Goal: Book appointment/travel/reservation

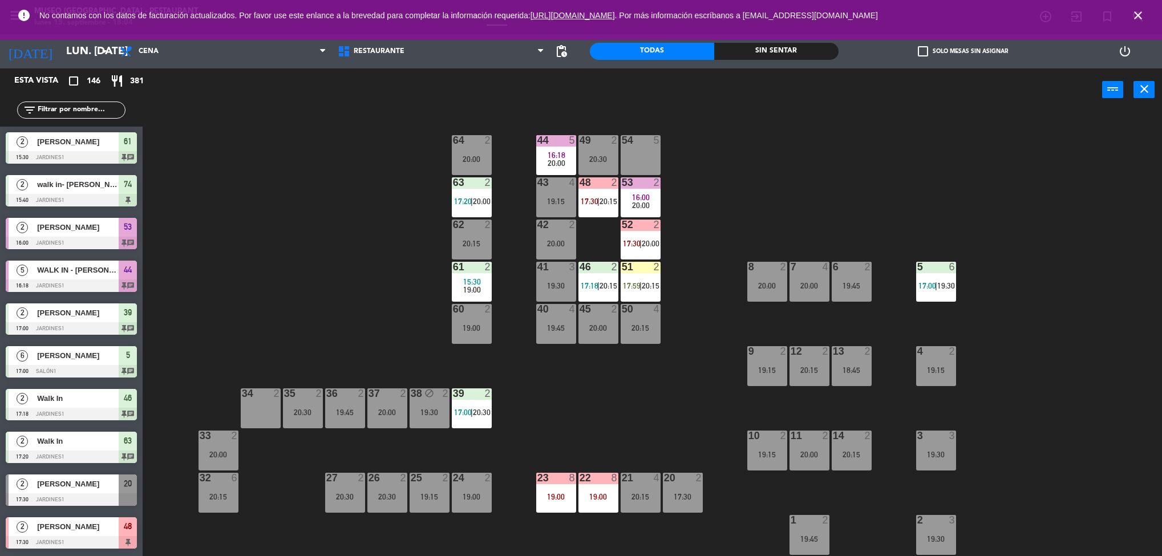
click at [1136, 11] on icon "close" at bounding box center [1138, 16] width 14 height 14
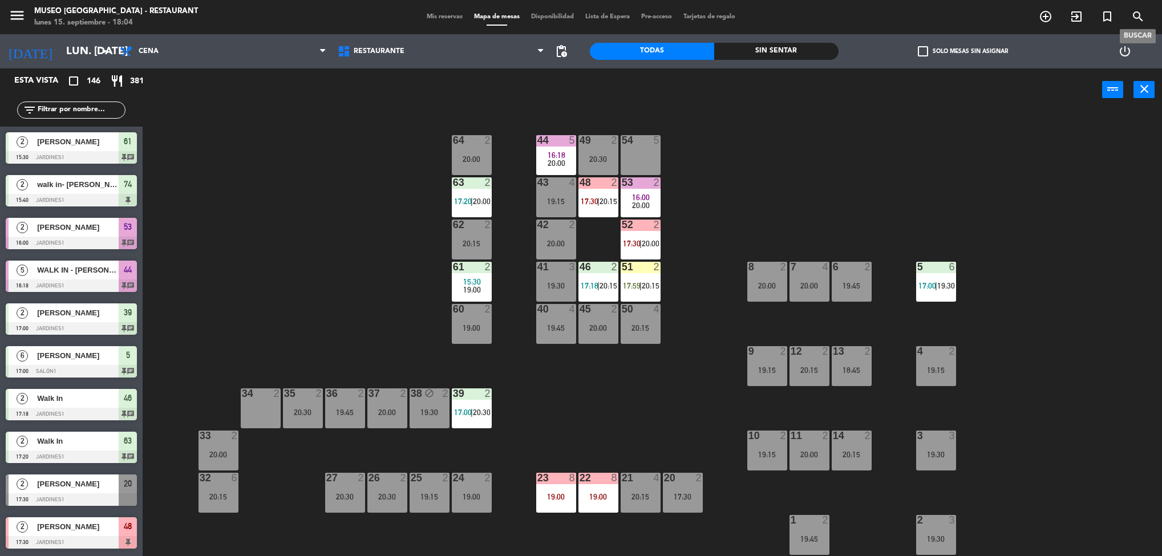
click at [762, 58] on div "Sin sentar" at bounding box center [776, 51] width 124 height 17
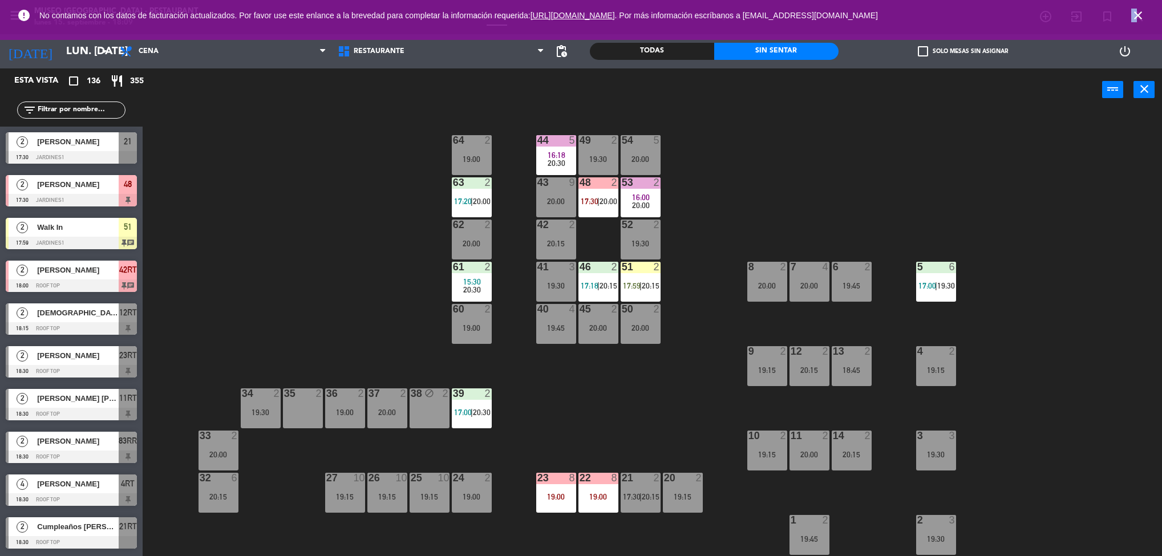
drag, startPoint x: 1135, startPoint y: 10, endPoint x: 1129, endPoint y: 17, distance: 8.9
click at [1129, 17] on span "close" at bounding box center [1138, 15] width 31 height 31
click at [1136, 16] on icon "close" at bounding box center [1138, 16] width 14 height 14
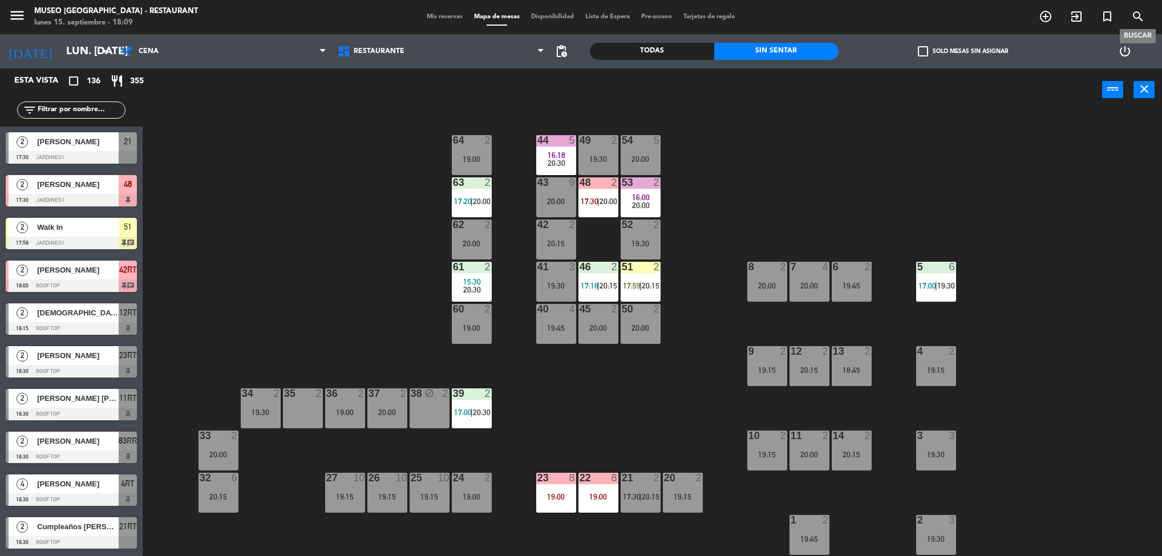
click at [563, 55] on span "pending_actions" at bounding box center [561, 51] width 14 height 14
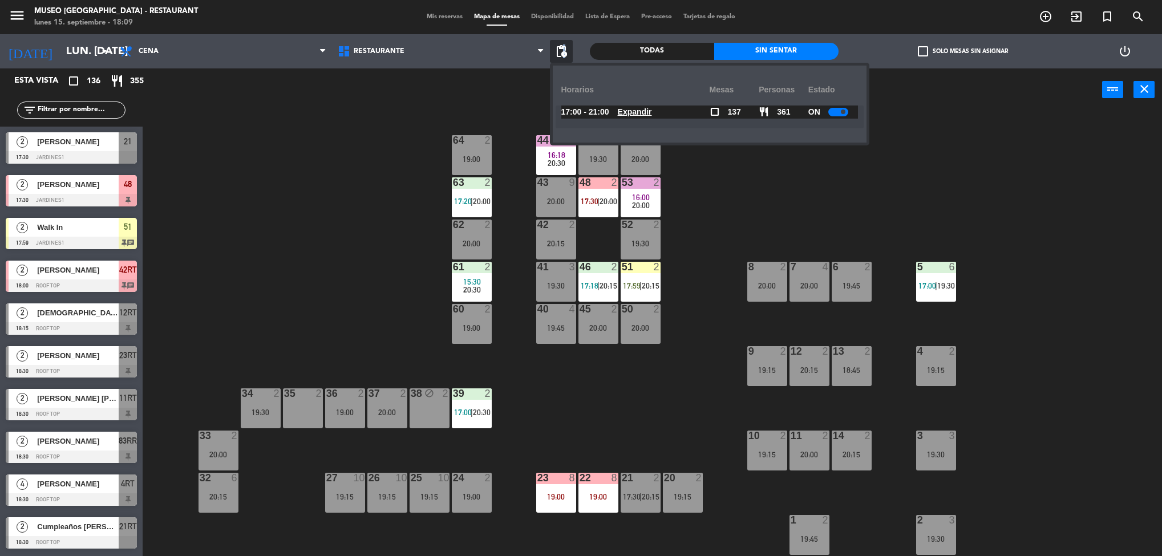
click at [641, 103] on div "Horarios" at bounding box center [635, 89] width 148 height 31
click at [652, 110] on u "Expandir" at bounding box center [635, 111] width 34 height 9
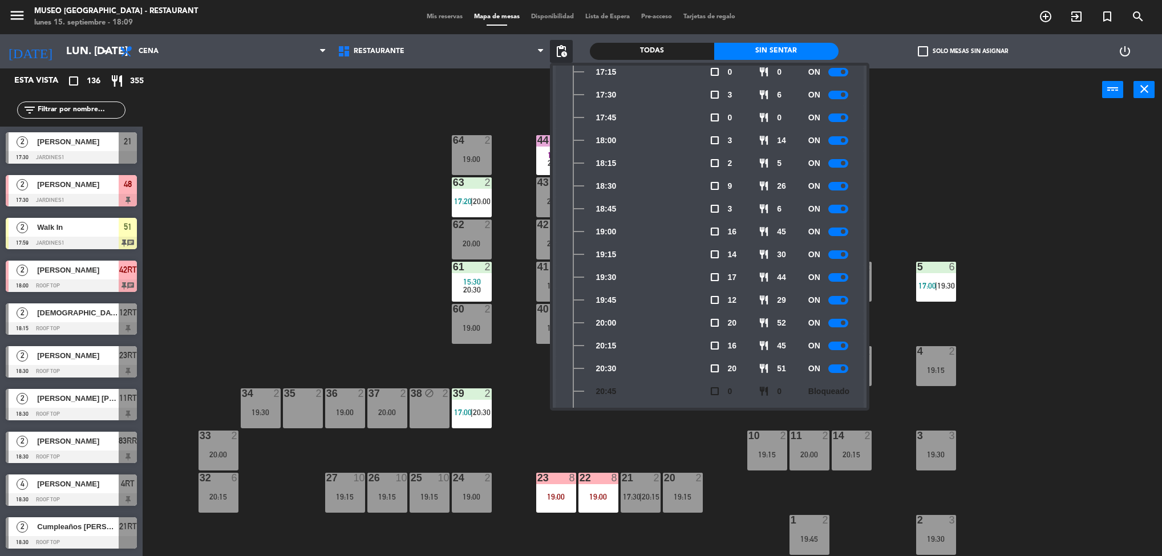
scroll to position [94, 0]
drag, startPoint x: 615, startPoint y: 346, endPoint x: 594, endPoint y: 209, distance: 139.1
click at [594, 209] on div "18:45" at bounding box center [635, 205] width 148 height 23
click at [626, 216] on div "18:45" at bounding box center [635, 205] width 148 height 23
click at [321, 202] on div "44 5 16:18 20:30 49 2 19:30 54 5 20:00 64 2 19:00 48 2 17:30 | 20:00 53 2 16:00…" at bounding box center [658, 337] width 1008 height 445
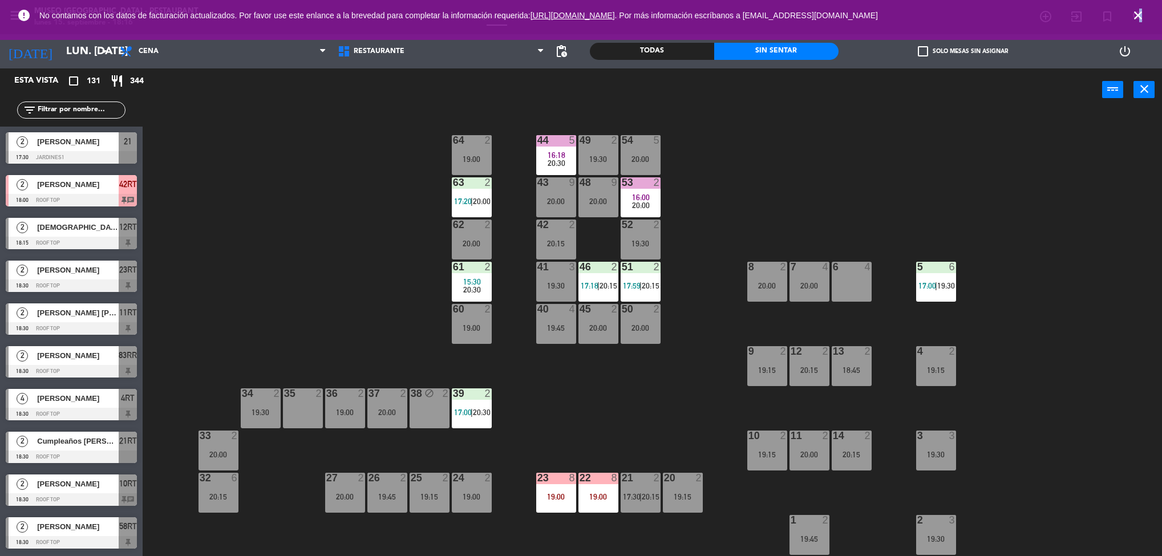
click at [1142, 14] on icon "close" at bounding box center [1138, 16] width 14 height 14
